Goal: Transaction & Acquisition: Purchase product/service

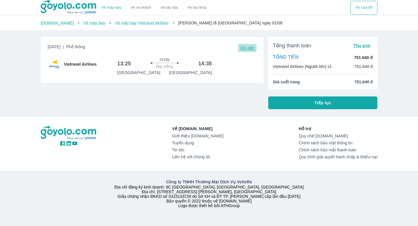
click at [248, 50] on span "Chi tiết" at bounding box center [248, 48] width 14 height 5
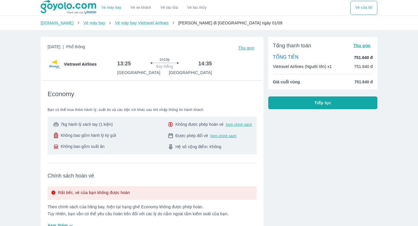
click at [294, 111] on div "Tổng thanh toán Thu gọn TỔNG TIỀN 751.640 đ Vietravel Airlines (Người lớn) x1 7…" at bounding box center [321, 180] width 114 height 296
click at [293, 106] on button "Tiếp tục" at bounding box center [323, 102] width 109 height 13
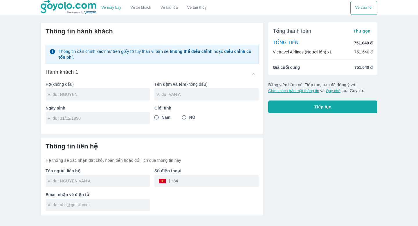
click at [108, 90] on div at bounding box center [98, 94] width 104 height 12
type input "[PERSON_NAME]"
click at [185, 96] on input "text" at bounding box center [208, 95] width 102 height 6
type input "THI KHANH HAO"
click at [91, 117] on input "tel" at bounding box center [96, 118] width 96 height 6
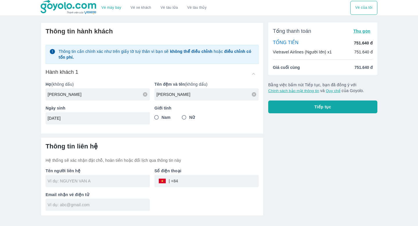
type input "19/07/2001"
click at [185, 119] on input "Nữ" at bounding box center [184, 117] width 10 height 10
radio input "true"
click at [105, 179] on input "text" at bounding box center [99, 181] width 102 height 6
type input "NGUYEN"
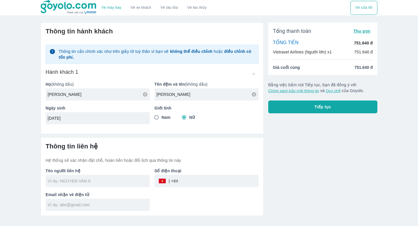
type input "NGUYEN THI KHANH HAO"
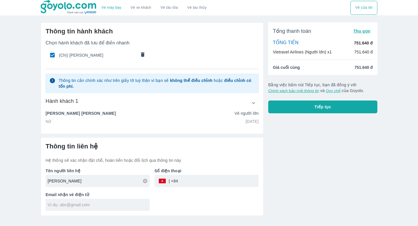
click at [207, 153] on div "Thông tin liên hệ Hệ thống sẽ xác nhận đặt chỗ, hoàn tiền hoặc đổi lịch qua thô…" at bounding box center [152, 152] width 213 height 21
click at [213, 178] on input "tel" at bounding box center [218, 181] width 81 height 14
type input "0346703235"
type input "NGUYEN KHANH HAO"
type input "khanhhao456@gmail.com"
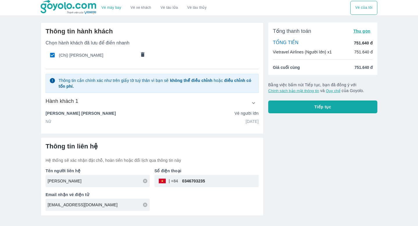
click at [250, 104] on button "button" at bounding box center [253, 103] width 10 height 10
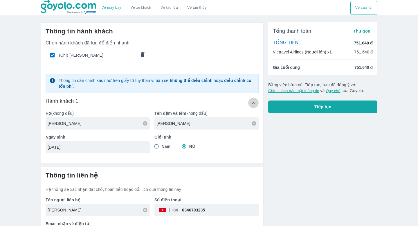
click at [250, 104] on button "button" at bounding box center [253, 103] width 10 height 10
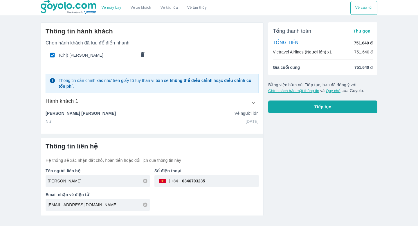
click at [294, 108] on button "Tiếp tục" at bounding box center [323, 107] width 109 height 13
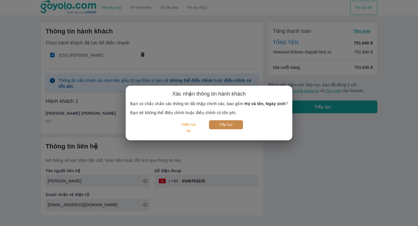
click at [230, 126] on button "Tiếp tục" at bounding box center [226, 124] width 34 height 9
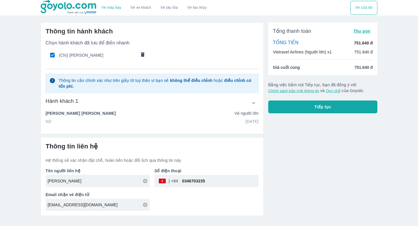
click at [162, 205] on div "Tên người liên hệ NGUYEN THI KHANH HAO Số điện thoại ​ 0346703235 Email nhận vé…" at bounding box center [150, 187] width 218 height 48
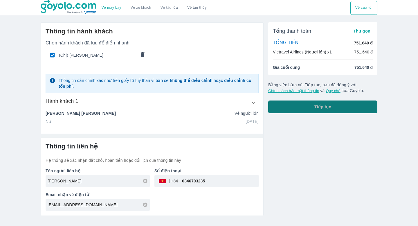
click at [292, 105] on button "Tiếp tục" at bounding box center [323, 107] width 109 height 13
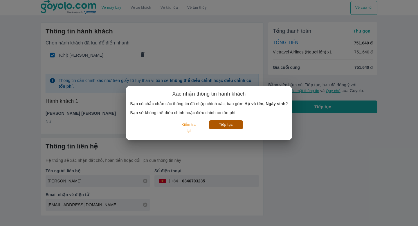
click at [237, 126] on button "Tiếp tục" at bounding box center [226, 124] width 34 height 9
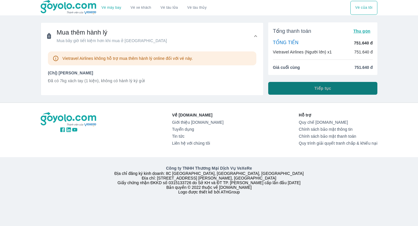
click at [306, 87] on button "Tiếp tục" at bounding box center [323, 88] width 109 height 13
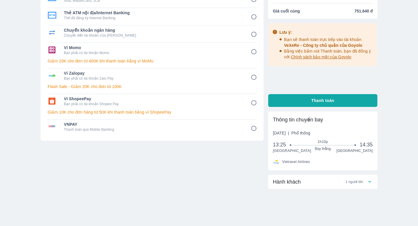
scroll to position [69, 0]
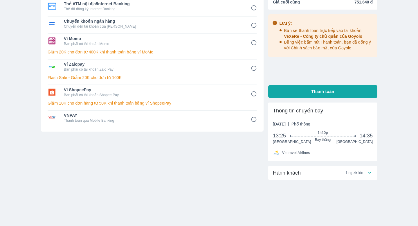
click at [356, 173] on span "1 người lớn" at bounding box center [355, 173] width 18 height 5
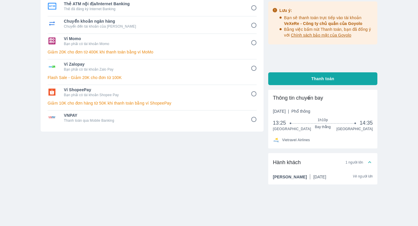
click at [358, 166] on div "Hành khách 1 người lớn" at bounding box center [320, 162] width 94 height 7
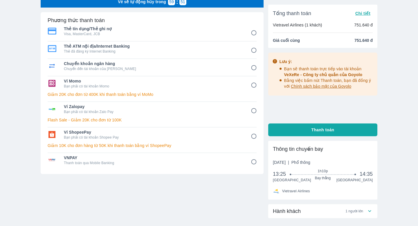
scroll to position [20, 0]
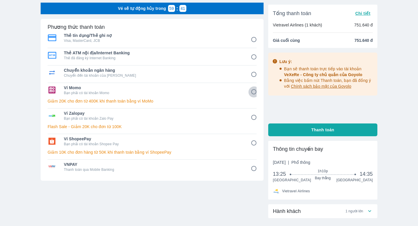
click at [253, 91] on input "4" at bounding box center [253, 91] width 11 height 11
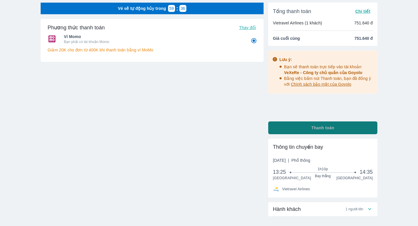
click at [274, 127] on button "Thanh toán" at bounding box center [323, 127] width 109 height 13
radio input "true"
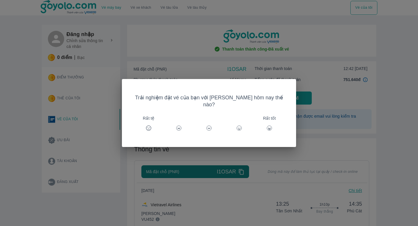
click at [312, 118] on div "Trải nghiệm đặt vé của bạn với [PERSON_NAME] hôm nay thế nào? Rất tệ Rất tốt" at bounding box center [209, 113] width 418 height 226
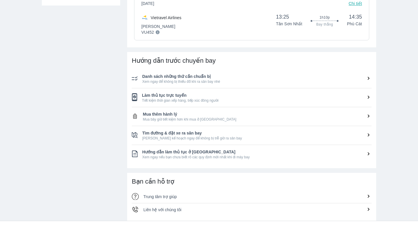
scroll to position [187, 0]
click at [222, 119] on span "Mua bây giờ tiết kiệm hơn khi mua ở [GEOGRAPHIC_DATA]" at bounding box center [257, 120] width 229 height 5
click at [369, 117] on icon at bounding box center [369, 117] width 6 height 6
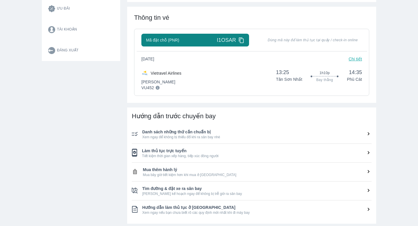
scroll to position [167, 0]
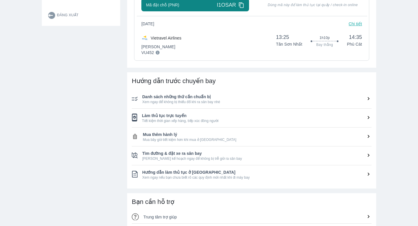
click at [167, 141] on span "Mua bây giờ tiết kiệm hơn khi mua ở [GEOGRAPHIC_DATA]" at bounding box center [257, 139] width 229 height 5
click at [186, 139] on span "Mua bây giờ tiết kiệm hơn khi mua ở [GEOGRAPHIC_DATA]" at bounding box center [257, 139] width 229 height 5
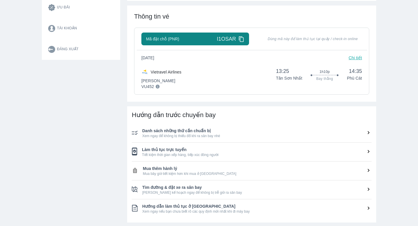
scroll to position [0, 0]
